Goal: Navigation & Orientation: Find specific page/section

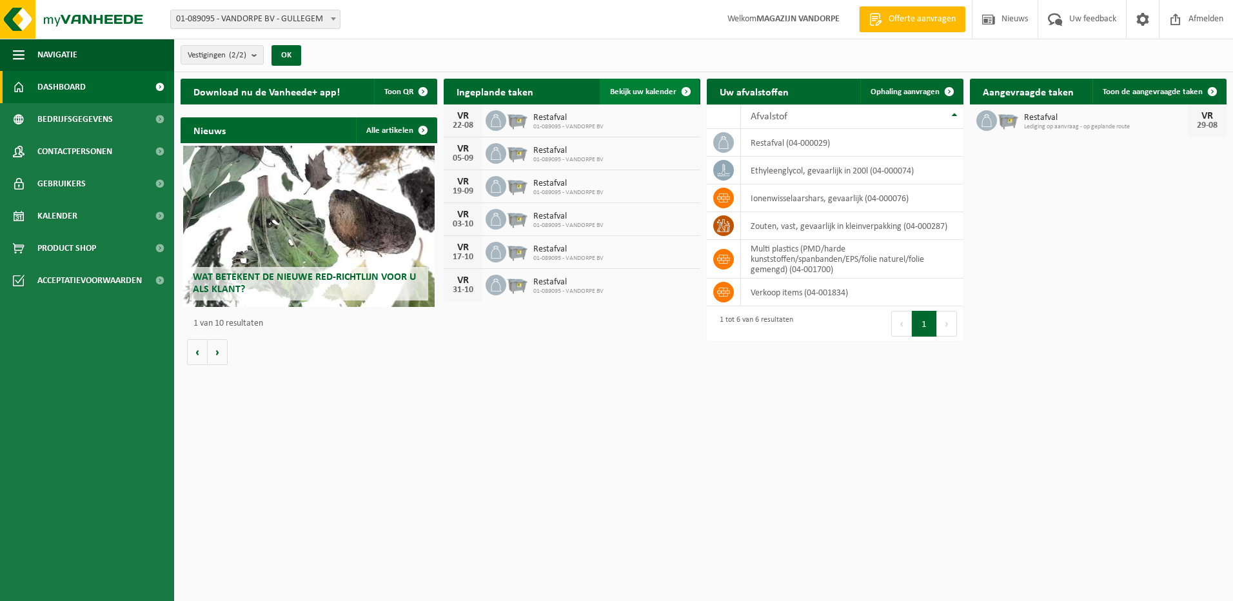
click at [642, 84] on link "Bekijk uw kalender" at bounding box center [649, 92] width 99 height 26
